Goal: Task Accomplishment & Management: Use online tool/utility

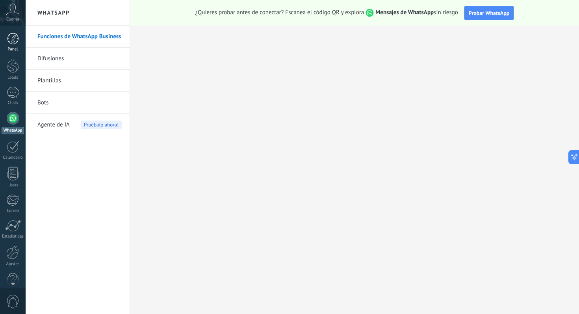
click at [20, 35] on link "Panel" at bounding box center [13, 42] width 26 height 19
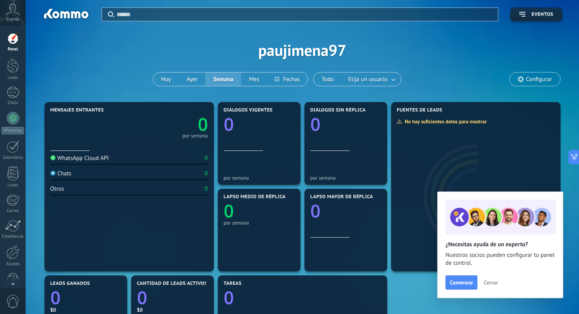
click at [484, 280] on span "Cerrar" at bounding box center [491, 283] width 14 height 6
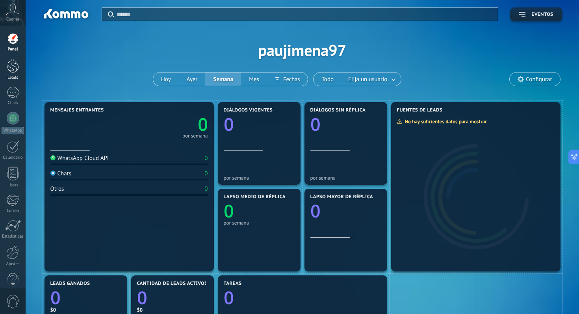
click at [7, 66] on div at bounding box center [13, 65] width 12 height 15
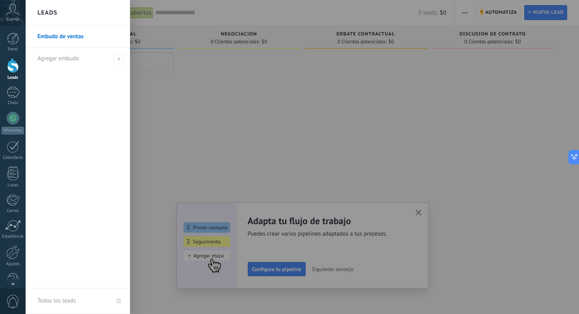
click at [74, 41] on link "Embudo de ventas" at bounding box center [79, 37] width 85 height 22
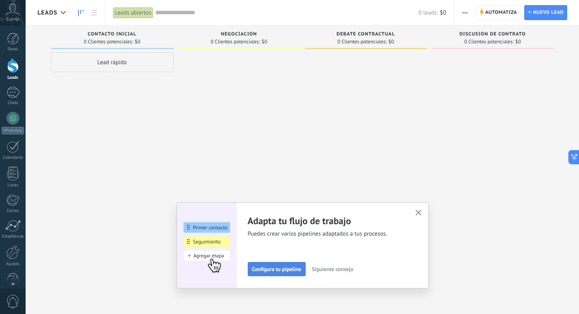
click at [274, 273] on button "Configura tu pipeline" at bounding box center [277, 269] width 58 height 14
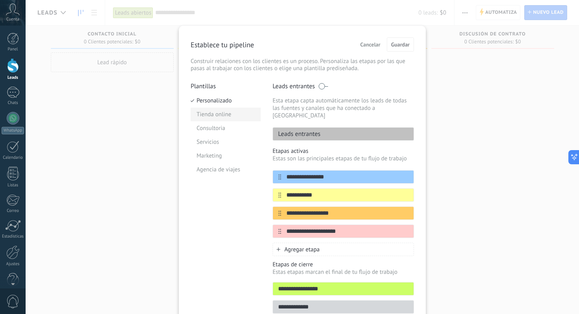
click at [215, 116] on li "Tienda online" at bounding box center [226, 115] width 70 height 14
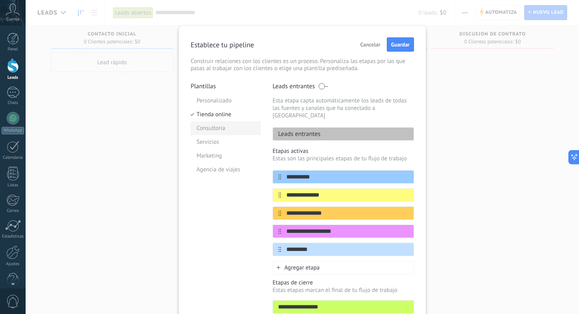
click at [217, 126] on li "Consultoria" at bounding box center [226, 128] width 70 height 14
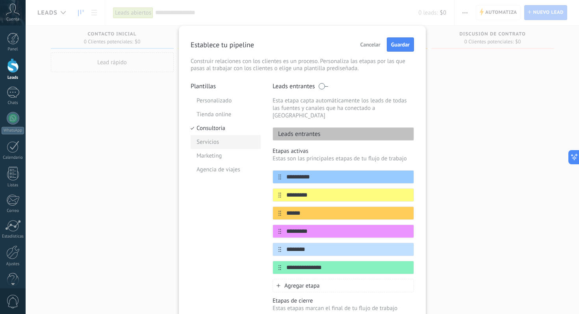
click at [228, 140] on li "Servicios" at bounding box center [226, 142] width 70 height 14
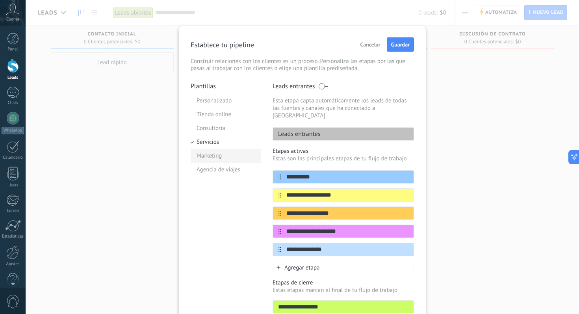
click at [232, 152] on li "Marketing" at bounding box center [226, 156] width 70 height 14
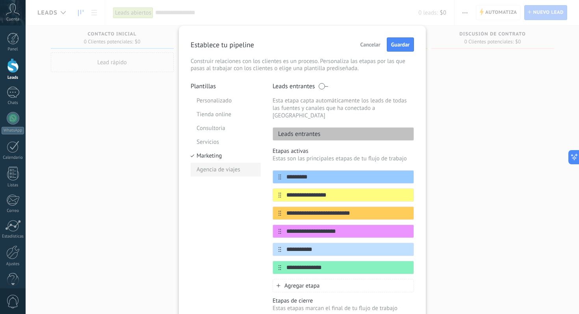
click at [234, 169] on li "Agencia de viajes" at bounding box center [226, 170] width 70 height 14
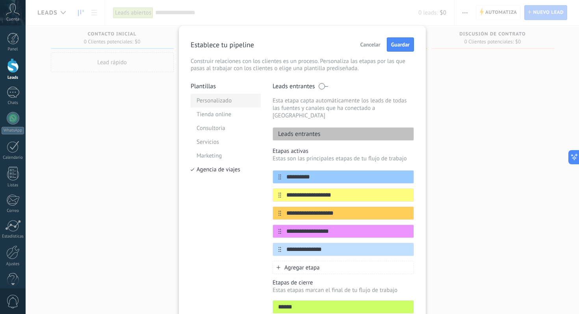
click at [219, 101] on li "Personalizado" at bounding box center [226, 101] width 70 height 14
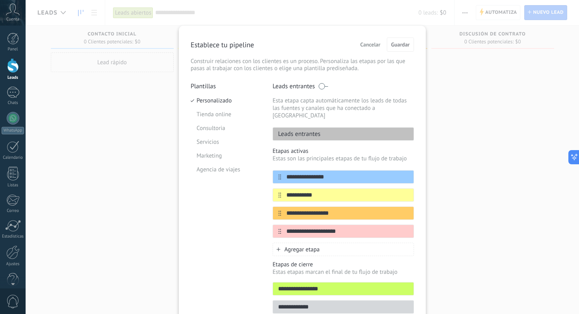
click at [360, 47] on span "Cancelar" at bounding box center [370, 45] width 20 height 6
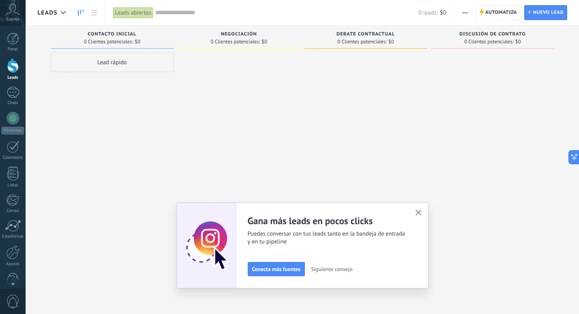
click at [419, 213] on use "button" at bounding box center [418, 213] width 6 height 6
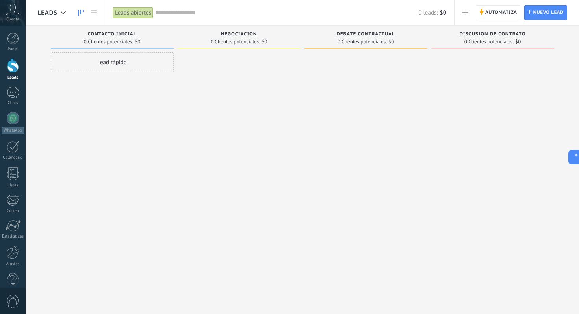
click at [132, 13] on div "Leads abiertos" at bounding box center [133, 12] width 40 height 11
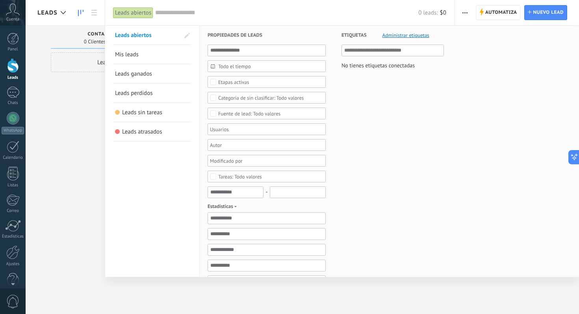
click at [123, 51] on span "Mis leads" at bounding box center [127, 54] width 24 height 7
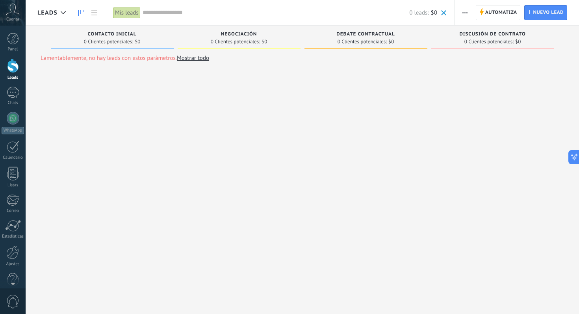
click at [137, 19] on div "Mis leads" at bounding box center [128, 12] width 30 height 25
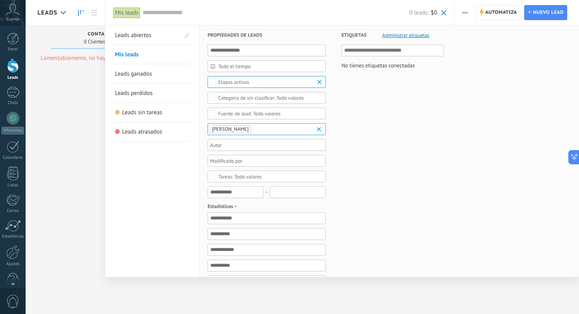
click at [145, 35] on span "Leads abiertos" at bounding box center [133, 35] width 36 height 7
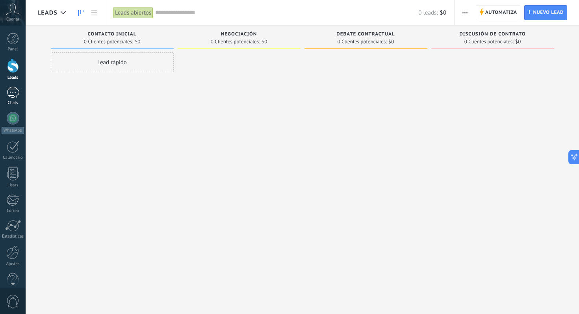
click at [12, 95] on div at bounding box center [13, 92] width 13 height 11
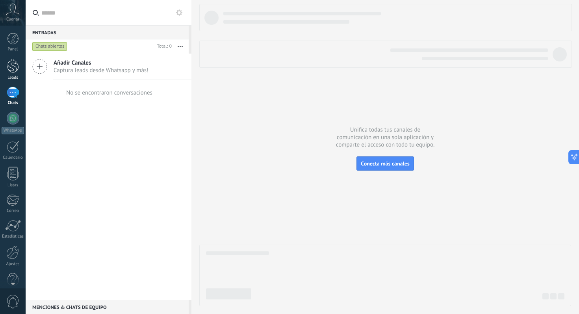
click at [14, 70] on div at bounding box center [13, 65] width 12 height 15
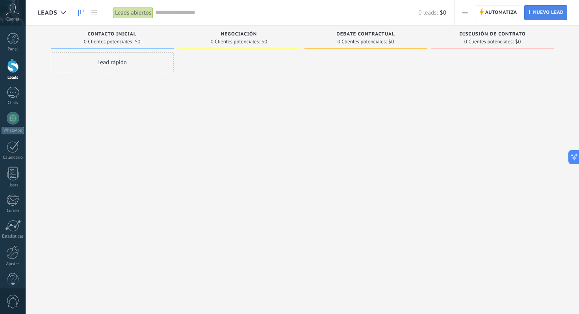
click at [542, 12] on span "Nuevo lead" at bounding box center [548, 13] width 31 height 14
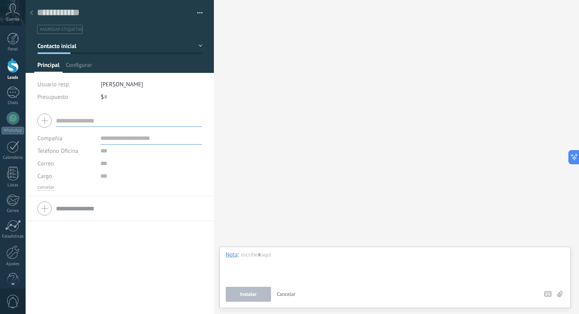
click at [31, 9] on div at bounding box center [31, 13] width 11 height 15
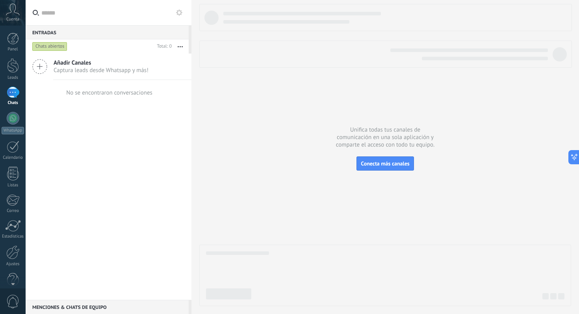
click at [71, 65] on span "Añadir Canales" at bounding box center [101, 62] width 95 height 7
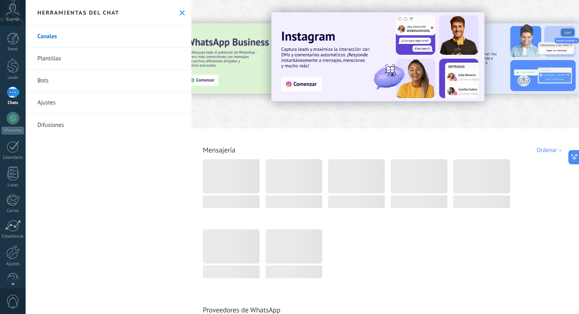
click at [179, 9] on button at bounding box center [182, 12] width 7 height 7
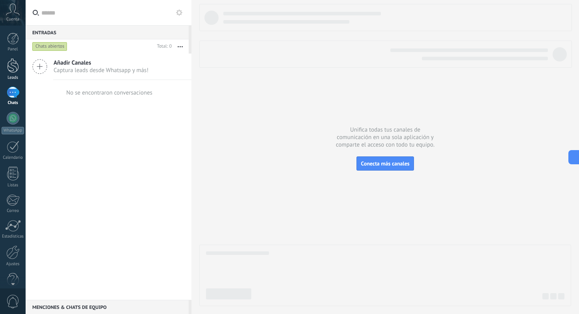
click at [15, 65] on div at bounding box center [13, 65] width 12 height 15
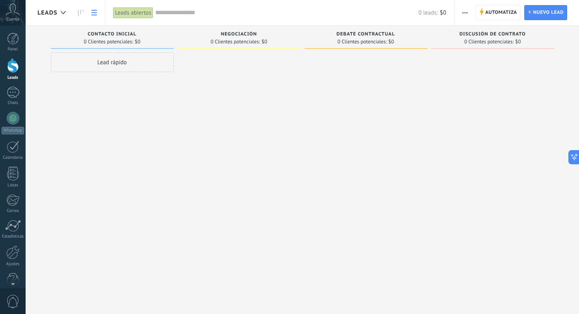
click at [95, 11] on icon at bounding box center [94, 13] width 6 height 6
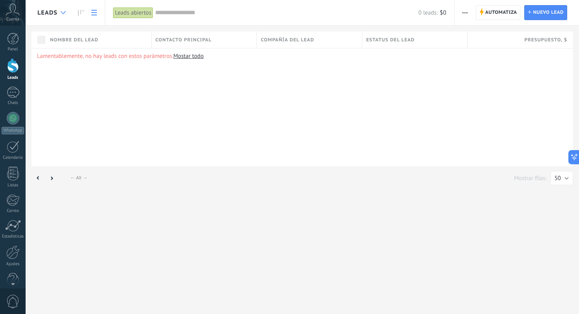
click at [64, 13] on use at bounding box center [63, 12] width 5 height 3
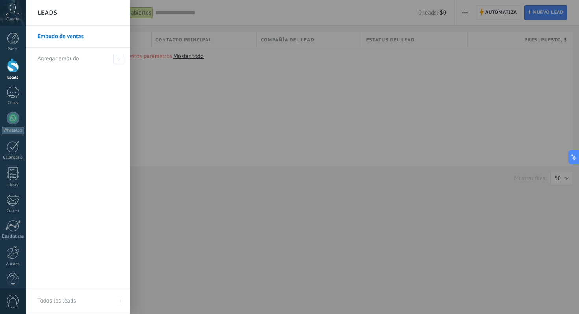
click at [61, 38] on link "Embudo de ventas" at bounding box center [79, 37] width 85 height 22
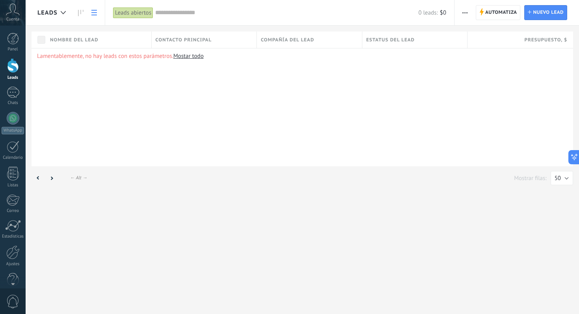
click at [180, 15] on input "text" at bounding box center [286, 13] width 263 height 8
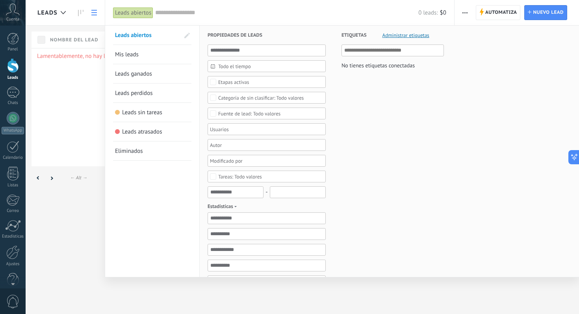
click at [95, 15] on div at bounding box center [289, 157] width 579 height 314
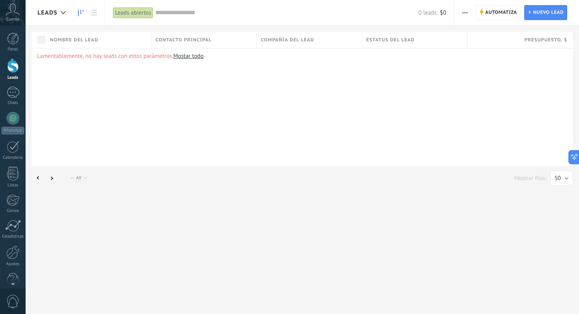
click at [80, 14] on icon at bounding box center [81, 13] width 6 height 6
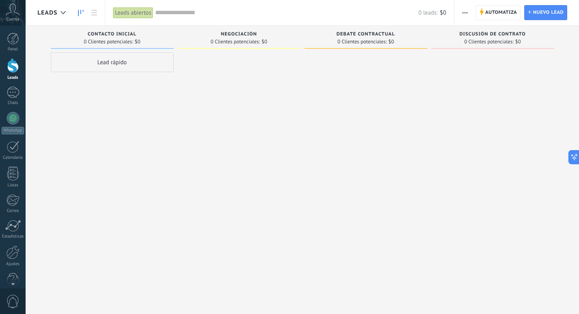
click at [53, 13] on span "Leads" at bounding box center [47, 12] width 20 height 7
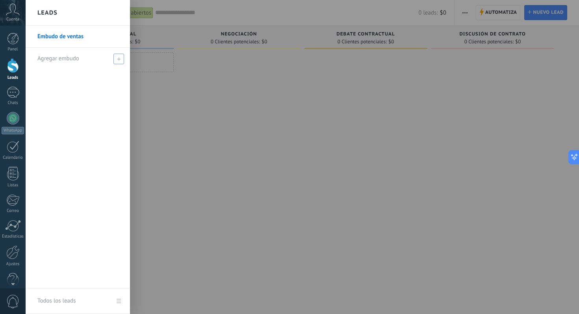
click at [58, 61] on span "Agregar embudo" at bounding box center [58, 58] width 42 height 7
click at [87, 38] on link "Embudo de ventas" at bounding box center [79, 37] width 85 height 22
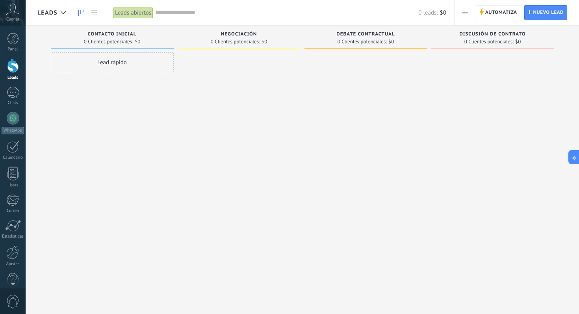
click at [460, 9] on button "button" at bounding box center [464, 12] width 11 height 15
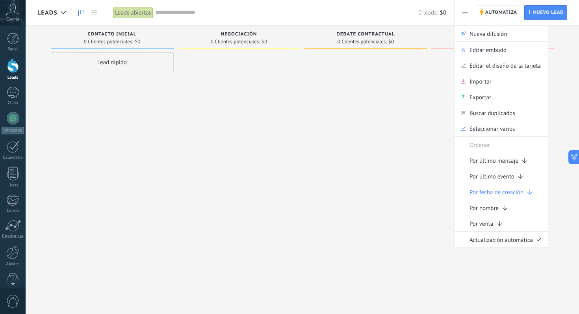
click at [388, 169] on div at bounding box center [365, 157] width 123 height 211
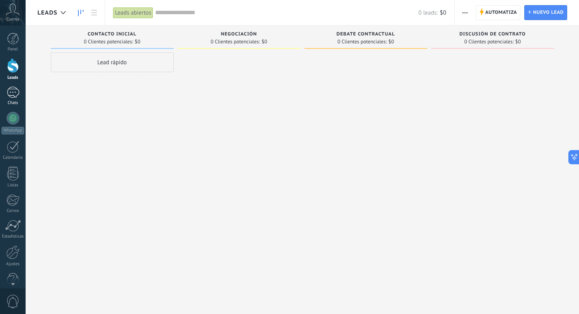
click at [14, 98] on link "Chats" at bounding box center [13, 96] width 26 height 19
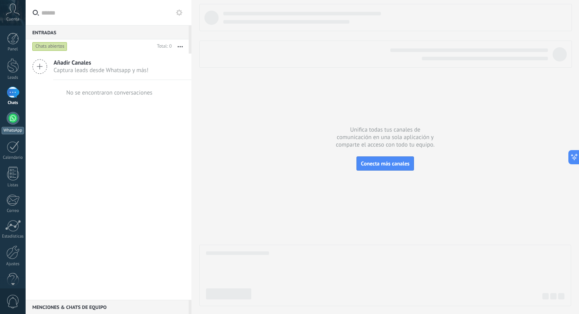
click at [15, 125] on link "WhatsApp" at bounding box center [13, 123] width 26 height 22
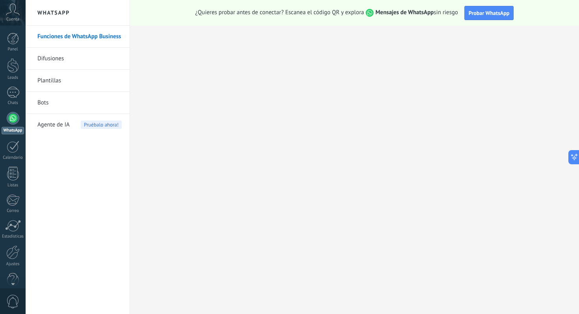
click at [82, 38] on link "Funciones de WhatsApp Business" at bounding box center [79, 37] width 84 height 22
click at [76, 61] on link "Difusiones" at bounding box center [79, 59] width 84 height 22
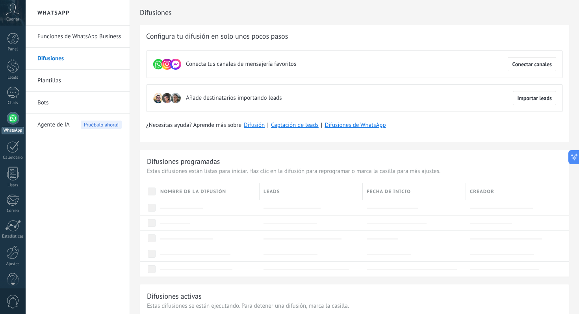
click at [58, 83] on link "Plantillas" at bounding box center [79, 81] width 84 height 22
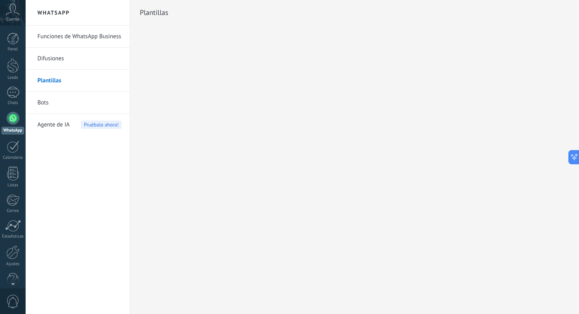
click at [157, 20] on h2 "Plantillas" at bounding box center [354, 13] width 429 height 16
click at [85, 100] on link "Bots" at bounding box center [79, 103] width 84 height 22
click at [48, 102] on link "Bots" at bounding box center [79, 103] width 84 height 22
click at [575, 157] on button at bounding box center [572, 157] width 14 height 14
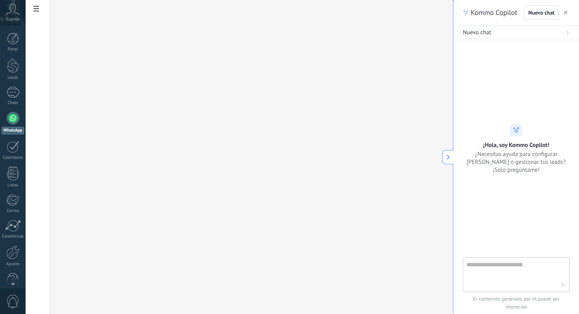
click at [566, 9] on button "button" at bounding box center [566, 12] width 8 height 9
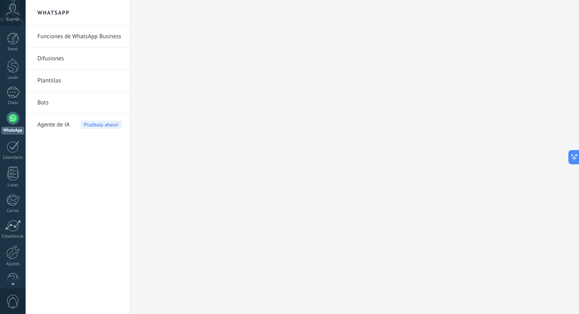
click at [66, 101] on link "Bots" at bounding box center [79, 103] width 84 height 22
click at [41, 100] on link "Bots" at bounding box center [79, 103] width 84 height 22
click at [50, 130] on span "Agente de IA" at bounding box center [53, 125] width 32 height 22
click at [52, 125] on span "Agente de IA" at bounding box center [53, 125] width 32 height 22
click at [191, 81] on div at bounding box center [354, 157] width 449 height 314
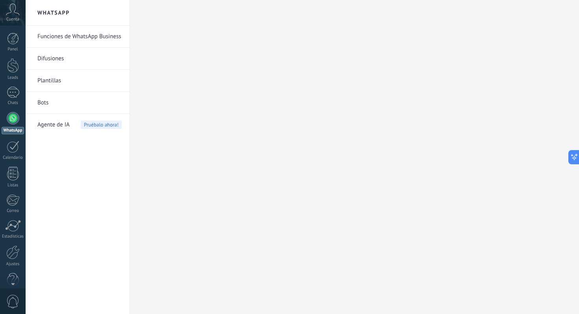
click at [63, 124] on span "Agente de IA" at bounding box center [53, 125] width 32 height 22
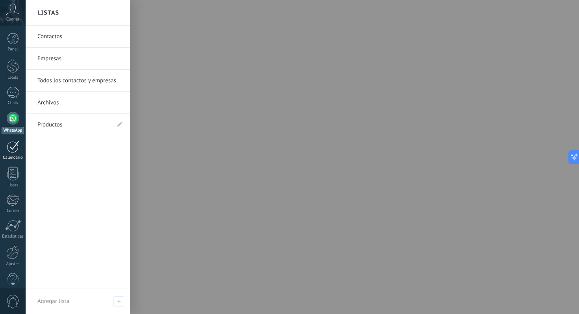
click at [15, 146] on div at bounding box center [13, 147] width 13 height 12
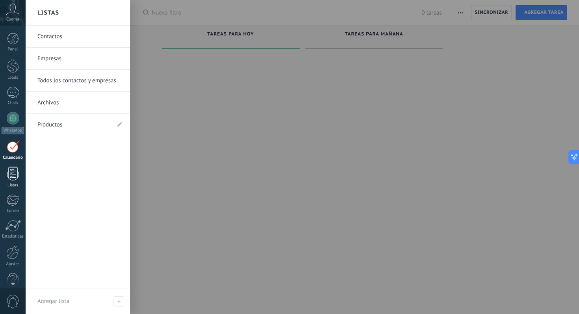
click at [14, 175] on div at bounding box center [13, 174] width 12 height 14
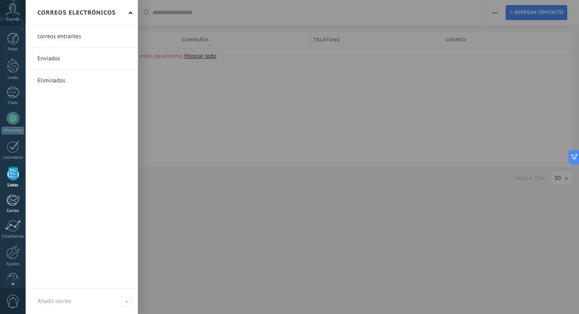
click at [12, 207] on link "Correo" at bounding box center [13, 203] width 26 height 19
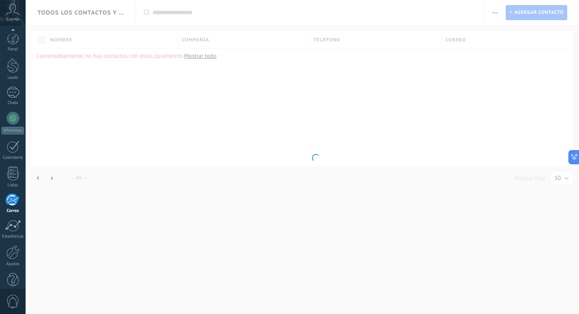
scroll to position [14, 0]
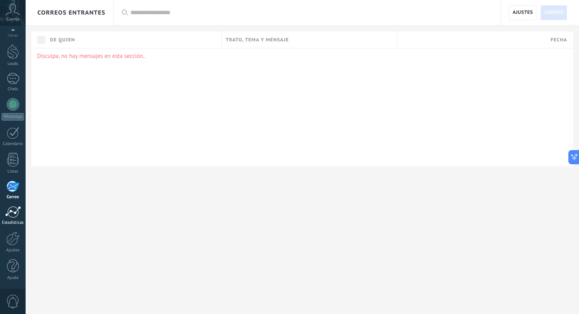
click at [14, 211] on div at bounding box center [13, 212] width 16 height 12
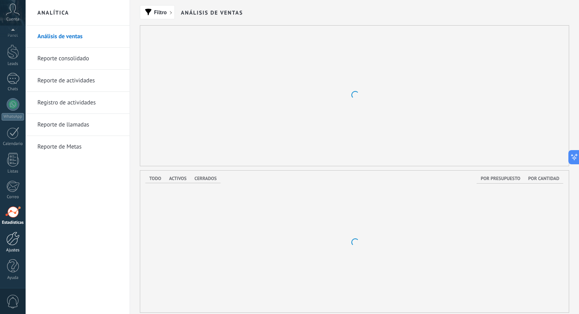
click at [11, 241] on div at bounding box center [12, 239] width 13 height 14
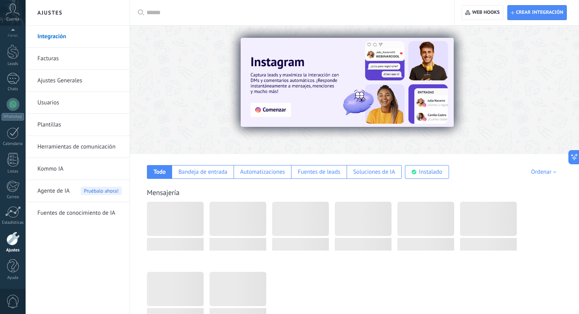
click at [62, 168] on link "Kommo IA" at bounding box center [79, 169] width 84 height 22
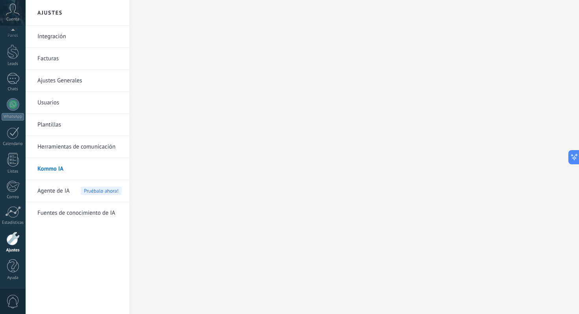
click at [53, 195] on span "Agente de IA" at bounding box center [53, 191] width 32 height 22
click at [6, 274] on link "Ayuda" at bounding box center [13, 269] width 26 height 21
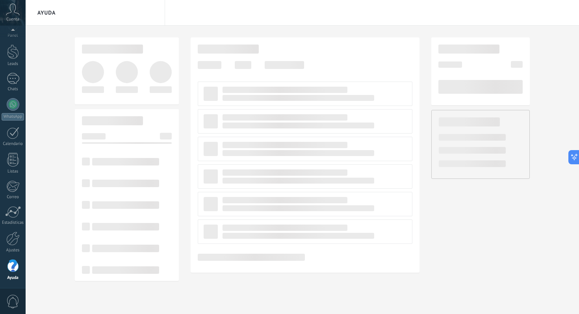
click at [12, 299] on span "0" at bounding box center [12, 302] width 13 height 14
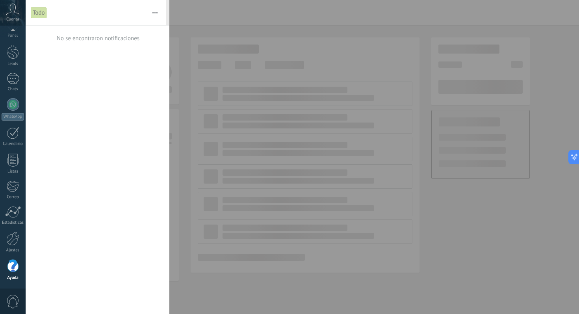
click at [14, 300] on span "0" at bounding box center [12, 302] width 13 height 14
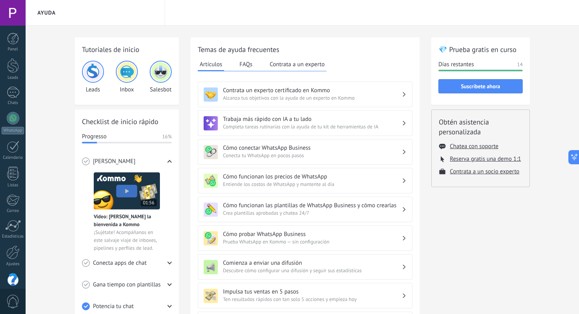
click at [128, 190] on img at bounding box center [127, 190] width 66 height 37
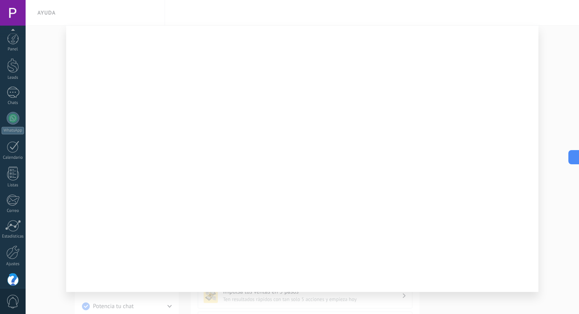
scroll to position [14, 0]
click at [17, 267] on div at bounding box center [13, 266] width 12 height 14
click at [553, 97] on div at bounding box center [302, 157] width 553 height 314
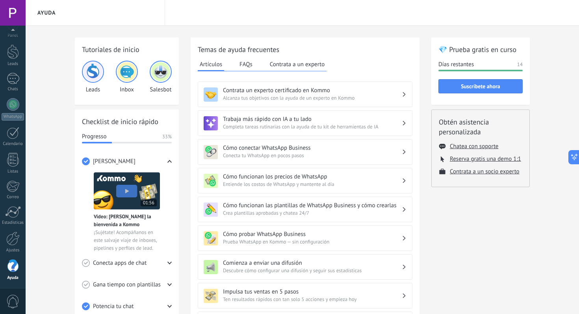
click at [326, 85] on div "Contrata un experto certificado en Kommo Alcanza tus objetivos con la ayuda de …" at bounding box center [305, 95] width 215 height 26
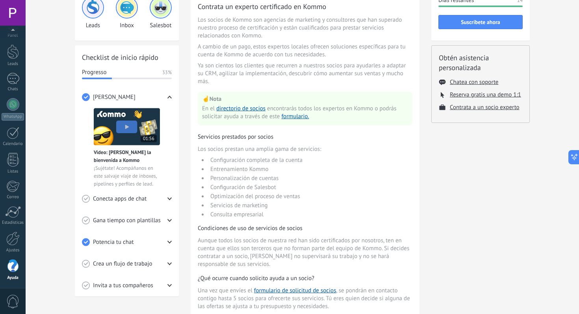
scroll to position [0, 0]
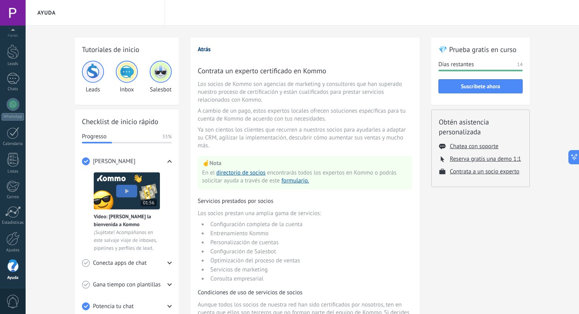
click at [203, 49] on button "Atrás" at bounding box center [204, 49] width 13 height 7
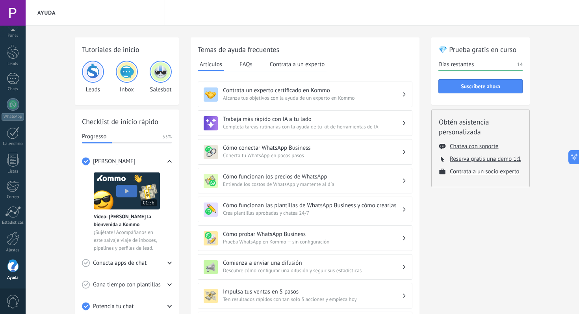
click at [280, 172] on div "Cómo funcionan los precios de WhatsApp Entiende los costos de WhatsApp y manten…" at bounding box center [305, 181] width 215 height 26
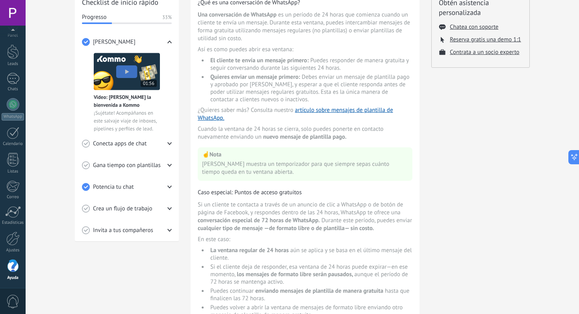
scroll to position [135, 0]
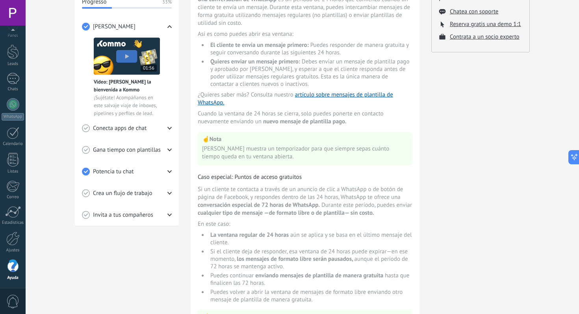
click at [120, 134] on div "Conecta apps de chat" at bounding box center [127, 128] width 90 height 22
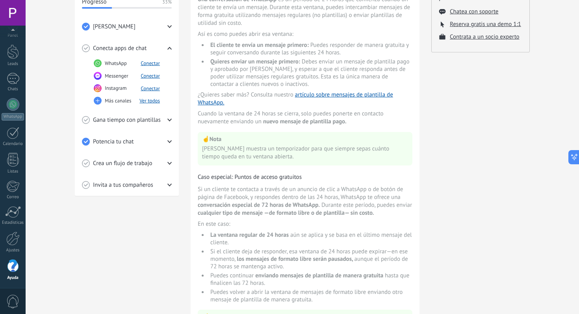
click at [141, 122] on span "Gana tiempo con plantillas" at bounding box center [127, 120] width 68 height 8
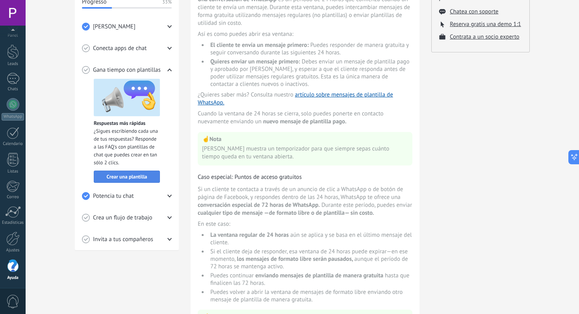
click at [125, 174] on span "Crear una plantilla" at bounding box center [127, 177] width 41 height 6
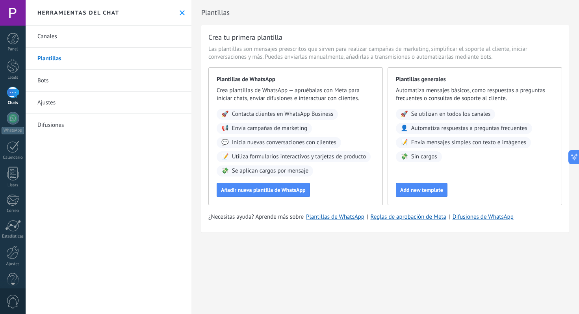
click at [65, 92] on link "Ajustes" at bounding box center [109, 103] width 166 height 22
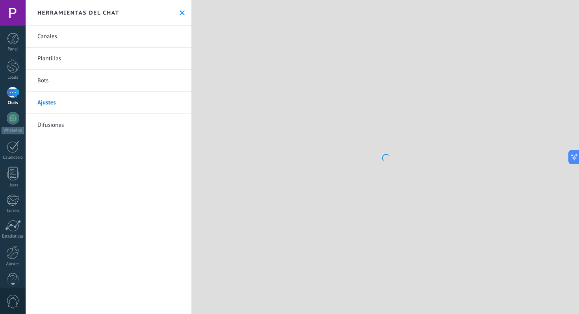
click at [40, 74] on link "Bots" at bounding box center [109, 81] width 166 height 22
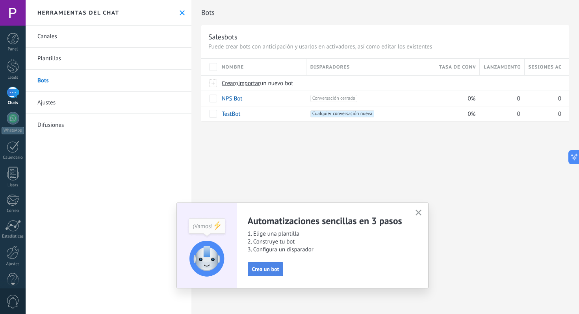
click at [262, 266] on span "Crea un bot" at bounding box center [265, 269] width 27 height 6
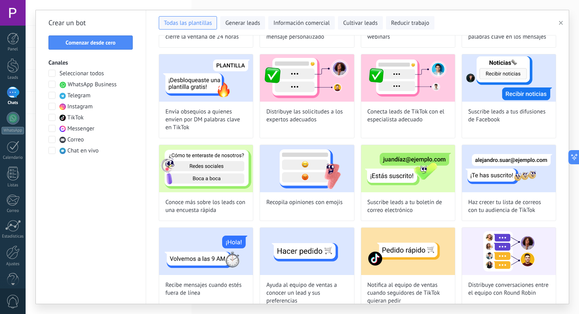
scroll to position [379, 0]
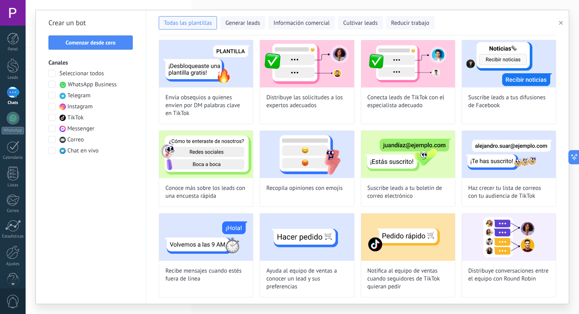
click at [99, 83] on span "WhatsApp Business" at bounding box center [92, 85] width 49 height 8
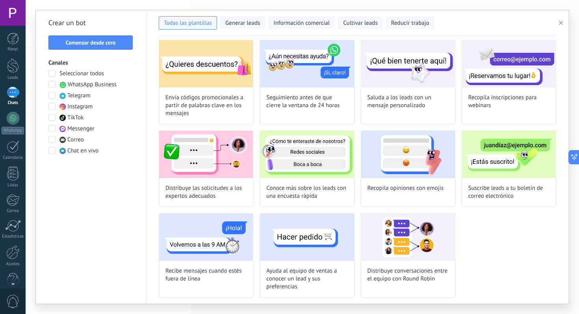
scroll to position [0, 0]
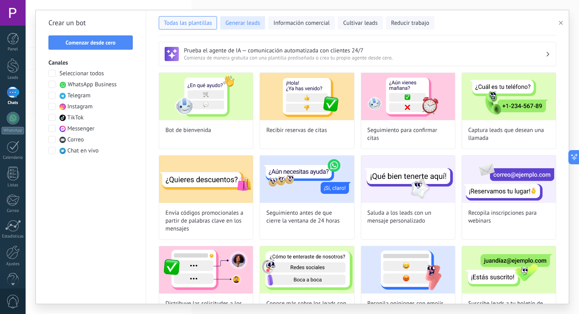
click at [254, 28] on button "Generar leads" at bounding box center [242, 22] width 45 height 13
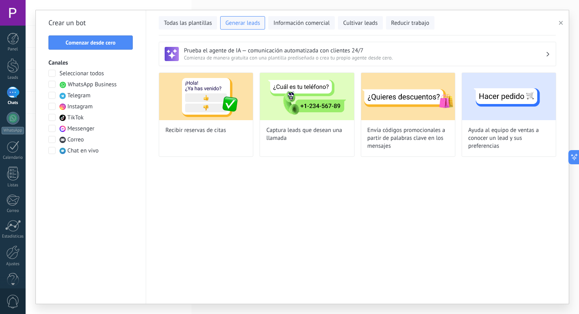
click at [275, 30] on div "Todas las plantillas Generar leads Información comercial Cultivar leads Reducir…" at bounding box center [357, 22] width 397 height 25
click at [289, 28] on button "Información comercial" at bounding box center [301, 22] width 67 height 13
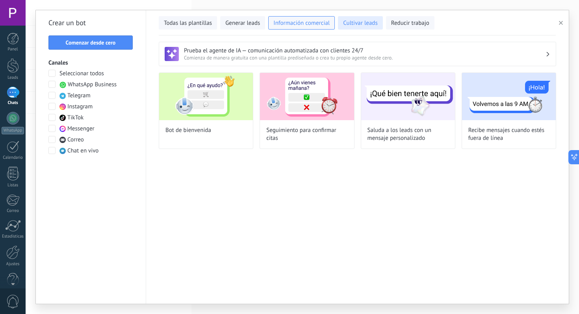
click at [364, 26] on span "Cultivar leads" at bounding box center [360, 23] width 34 height 8
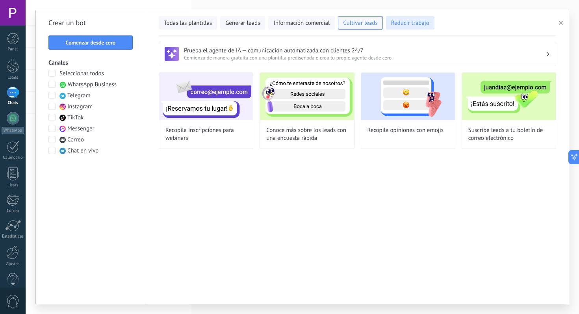
click at [409, 24] on span "Reducir trabajo" at bounding box center [410, 23] width 38 height 8
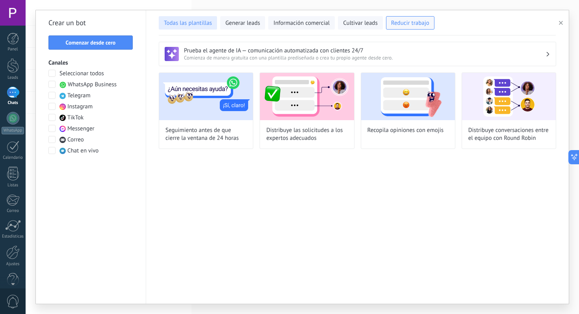
click at [196, 26] on span "Todas las plantillas" at bounding box center [188, 23] width 48 height 8
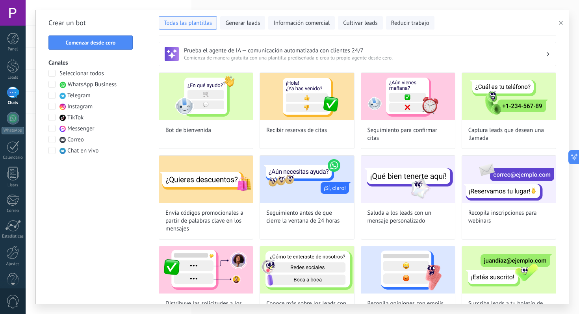
click at [52, 75] on span at bounding box center [51, 73] width 7 height 7
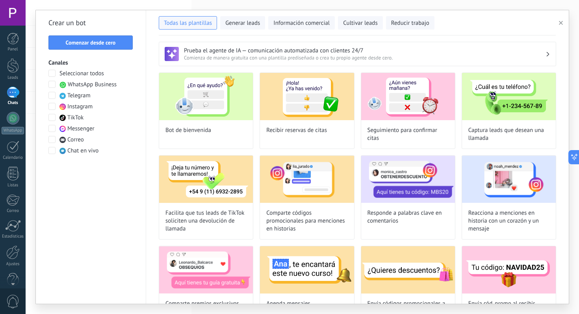
click at [226, 56] on span "Comienza de manera gratuita con una plantilla prediseñada o crea tu propio agen…" at bounding box center [365, 57] width 362 height 7
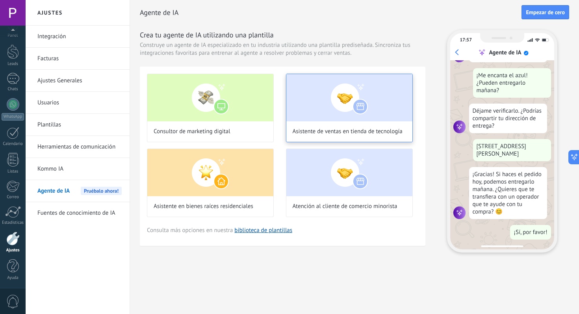
scroll to position [208, 0]
click at [306, 106] on img at bounding box center [349, 97] width 126 height 47
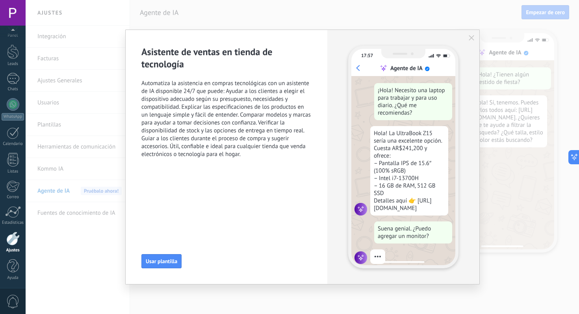
scroll to position [20, 0]
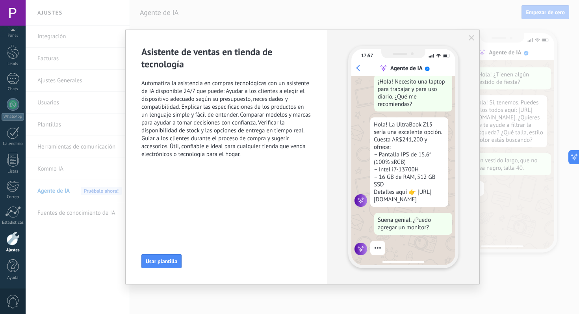
click at [469, 33] on div "17:57 Agente de IA ¡Hola! Necesito una laptop para trabajar y para uso diario. …" at bounding box center [403, 157] width 152 height 254
click at [476, 36] on div "17:57 Agente de IA ¡Hola! Necesito una laptop para trabajar y para uso diario. …" at bounding box center [403, 157] width 152 height 254
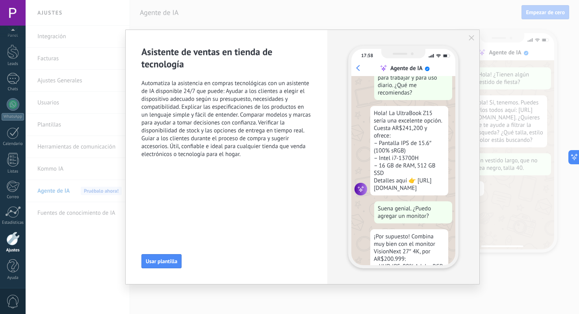
click at [473, 38] on icon "button" at bounding box center [472, 38] width 6 height 6
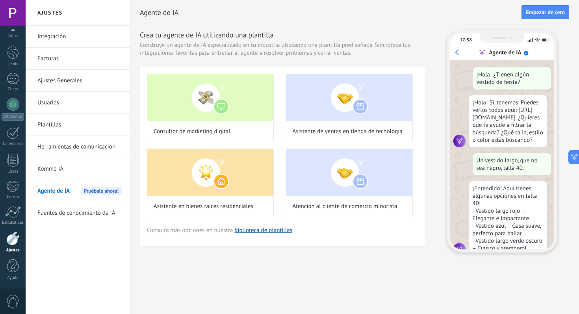
scroll to position [28, 0]
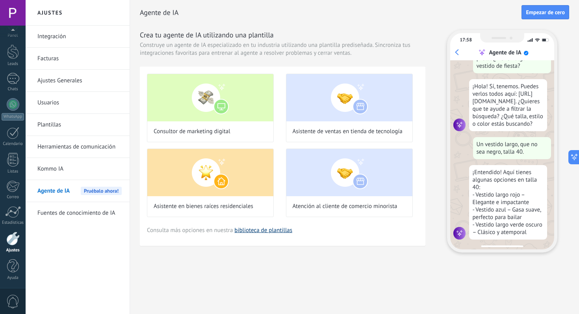
click at [260, 228] on link "biblioteca de plantillas" at bounding box center [263, 229] width 58 height 7
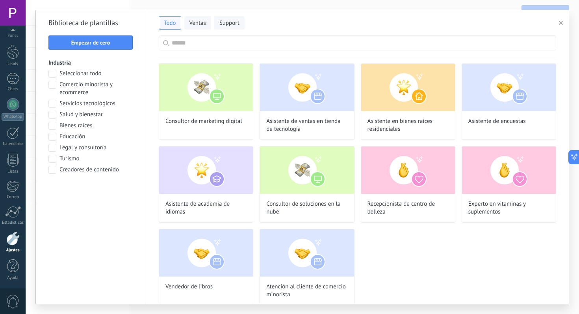
scroll to position [149, 0]
click at [206, 18] on button "Ventas" at bounding box center [197, 22] width 27 height 13
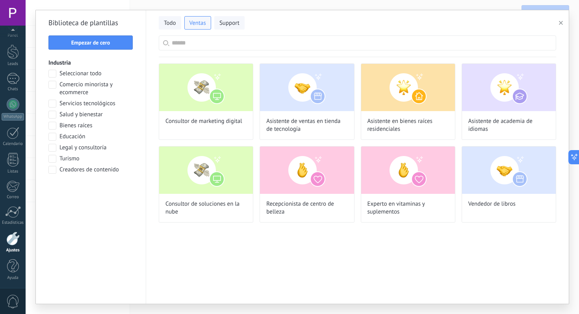
scroll to position [187, 0]
click at [558, 22] on button "button" at bounding box center [562, 22] width 13 height 9
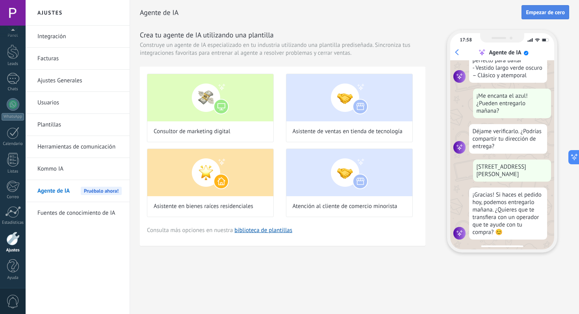
click at [535, 11] on span "Empezar de cero" at bounding box center [545, 12] width 39 height 6
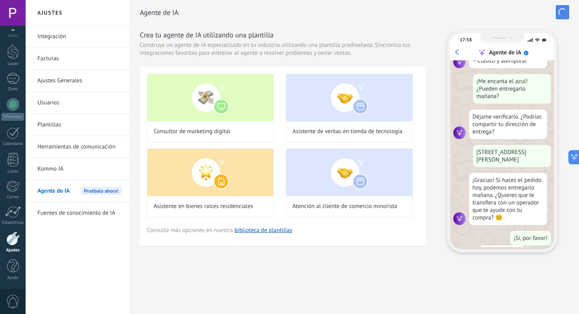
scroll to position [0, 0]
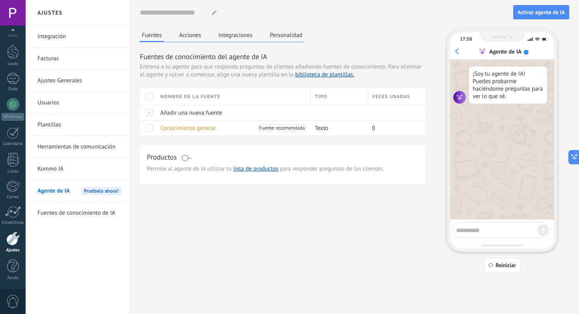
click at [75, 201] on div "Agente de IA Pruébalo ahora!" at bounding box center [79, 191] width 84 height 22
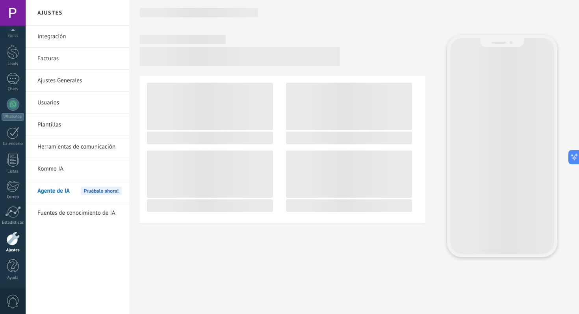
click at [74, 215] on body ".abccls-1,.abccls-2{fill-rule:evenodd}.abccls-2{fill:#fff} .abfcls-1{fill:none}…" at bounding box center [289, 157] width 579 height 314
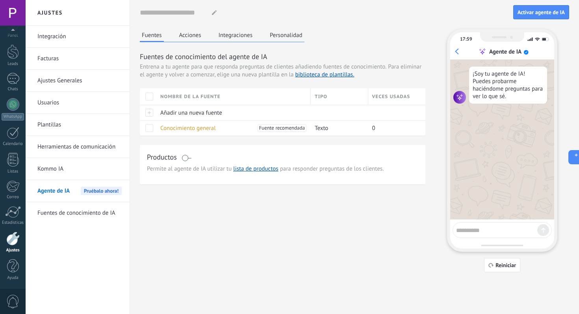
click at [74, 215] on link "Fuentes de conocimiento de IA" at bounding box center [79, 213] width 84 height 22
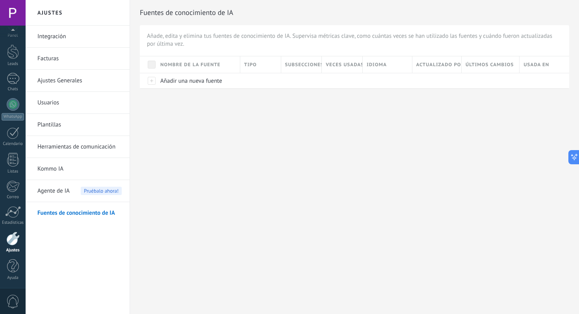
click at [50, 39] on link "Integración" at bounding box center [79, 37] width 84 height 22
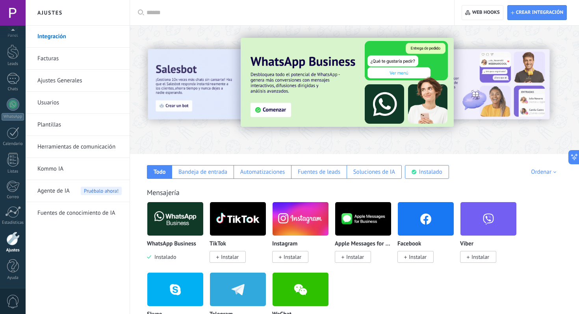
click at [487, 90] on div at bounding box center [549, 89] width 177 height 71
